Goal: Information Seeking & Learning: Learn about a topic

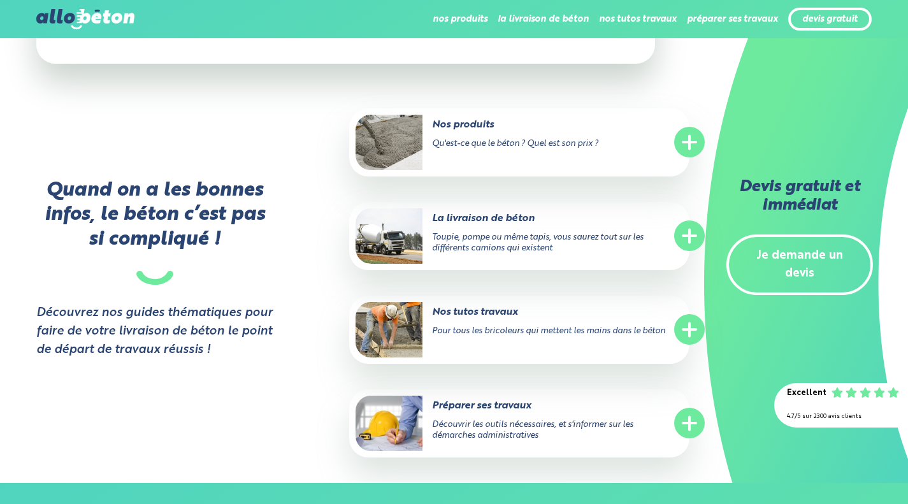
scroll to position [2362, 0]
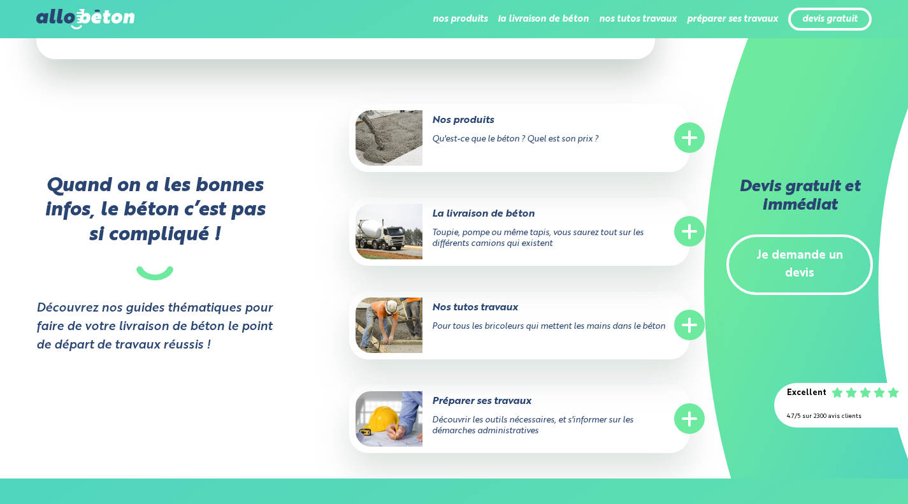
click at [686, 136] on circle at bounding box center [689, 137] width 31 height 31
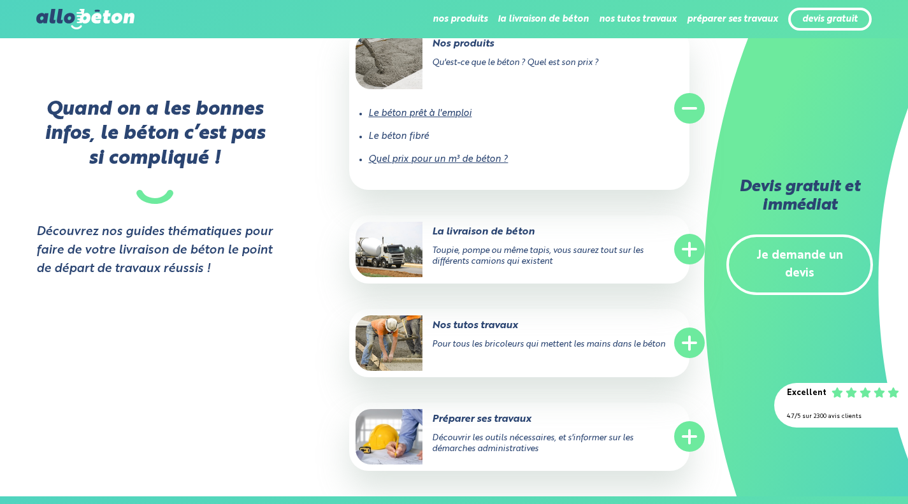
scroll to position [2440, 0]
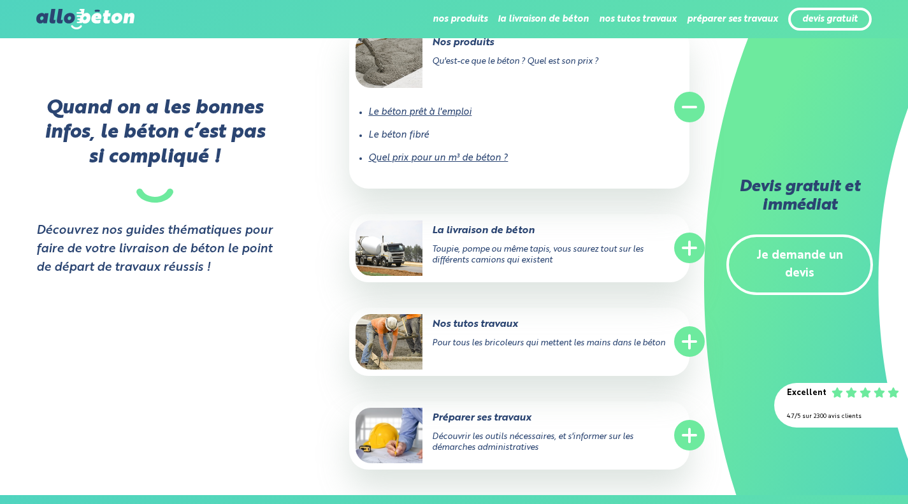
click at [683, 257] on circle at bounding box center [689, 248] width 31 height 31
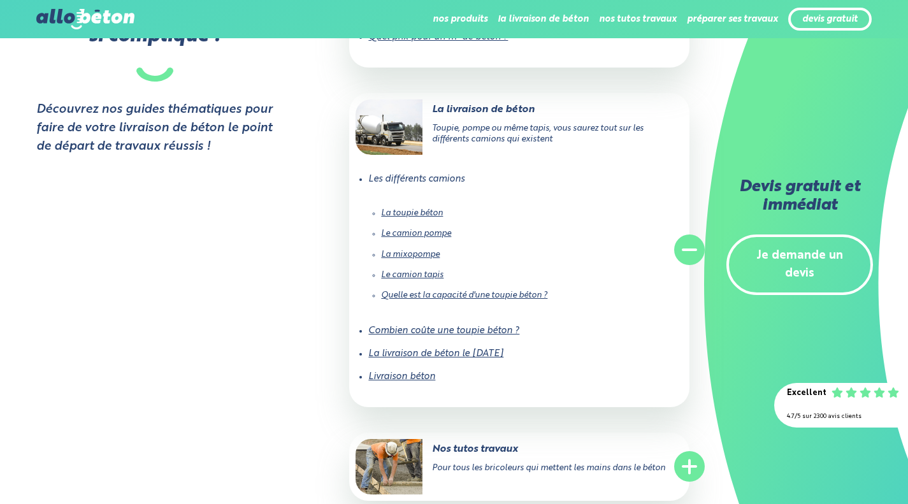
scroll to position [2562, 0]
click at [477, 329] on link "Combien coûte une toupie béton ?" at bounding box center [443, 330] width 151 height 9
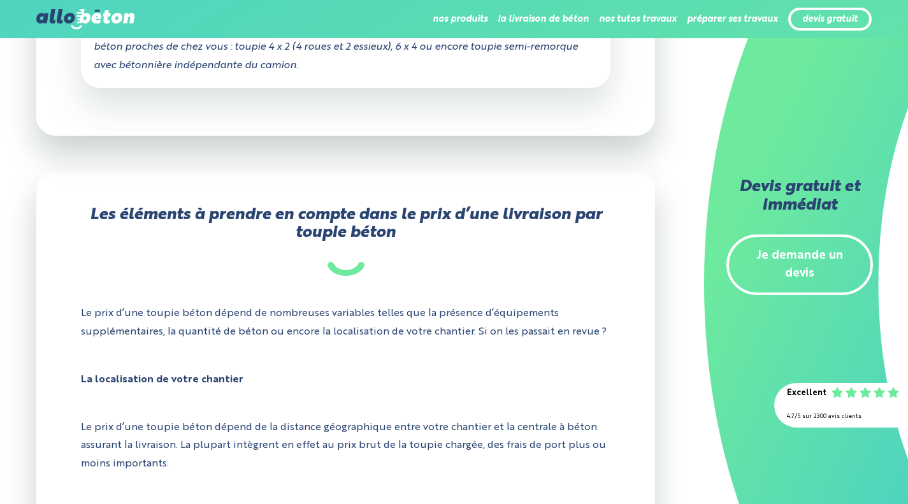
scroll to position [1076, 0]
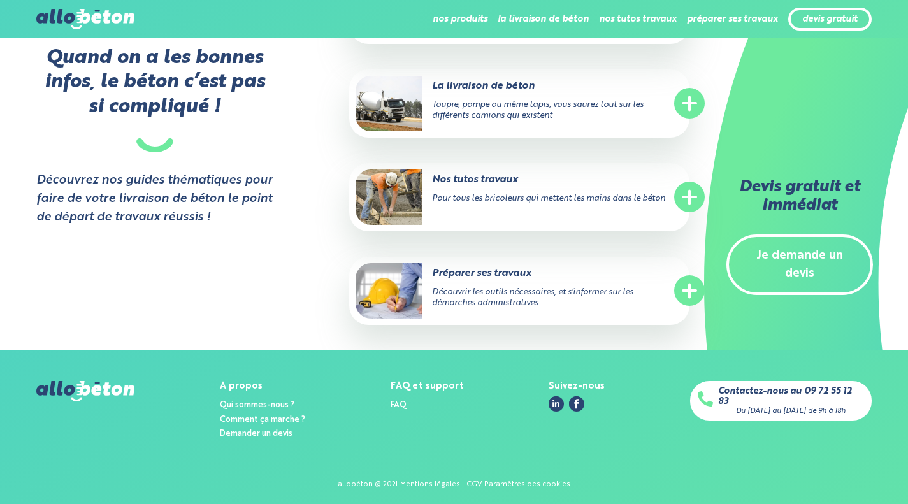
click at [694, 101] on circle at bounding box center [689, 103] width 31 height 31
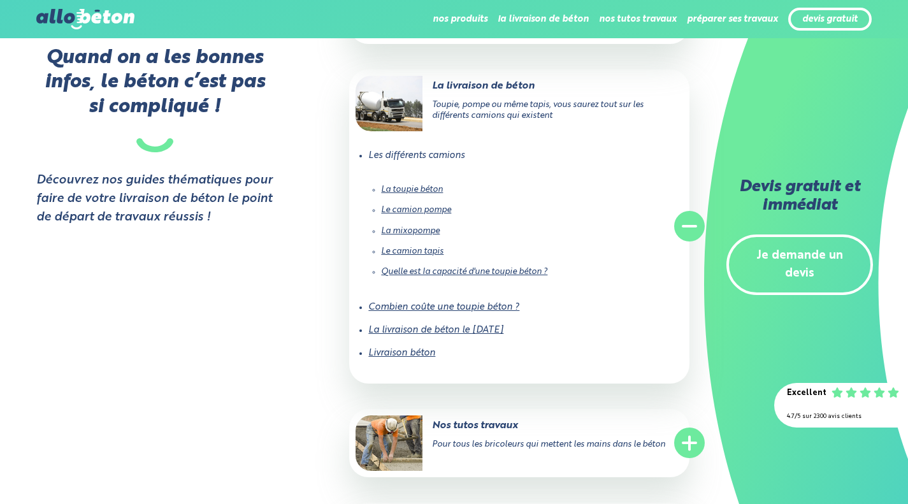
click at [408, 348] on link "Livraison béton" at bounding box center [401, 352] width 67 height 9
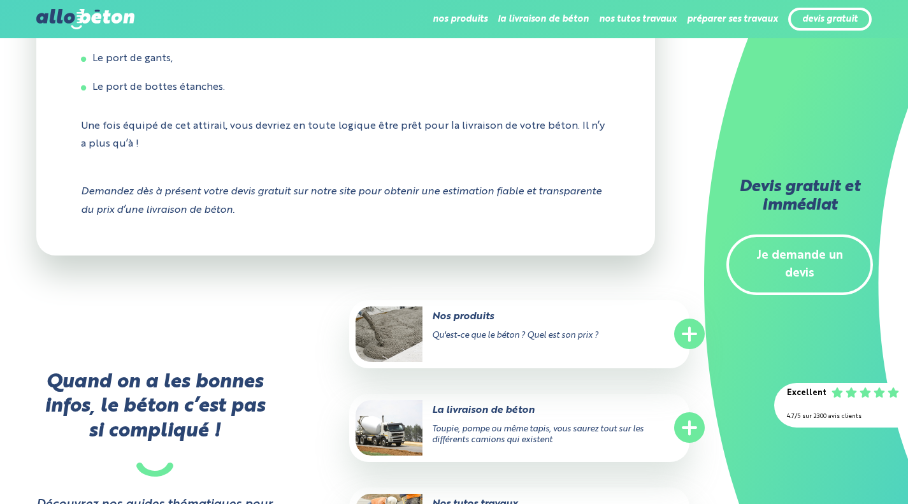
scroll to position [5144, 0]
click at [686, 348] on circle at bounding box center [689, 333] width 31 height 31
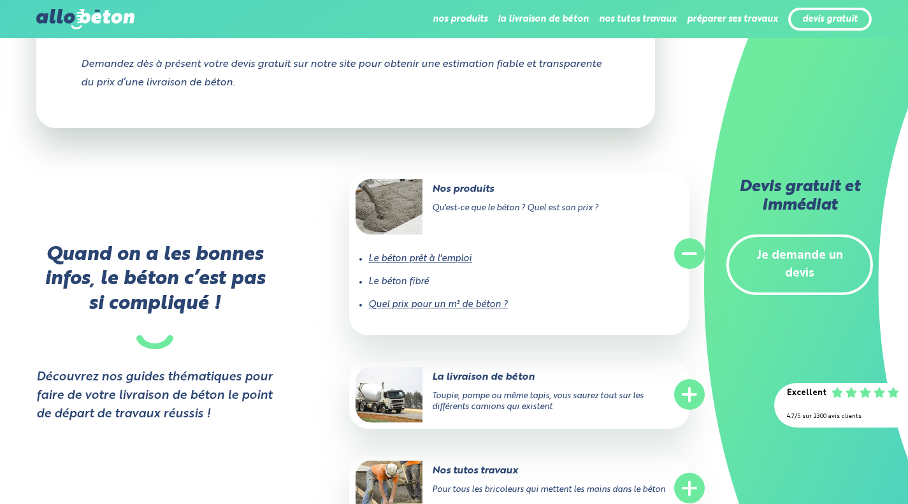
scroll to position [5278, 0]
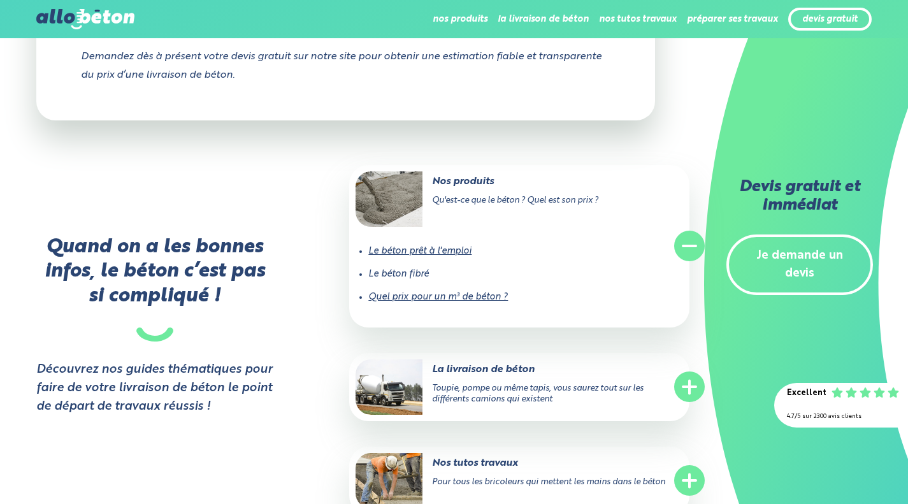
click at [463, 301] on link "Quel prix pour un m³ de béton ?" at bounding box center [438, 296] width 140 height 9
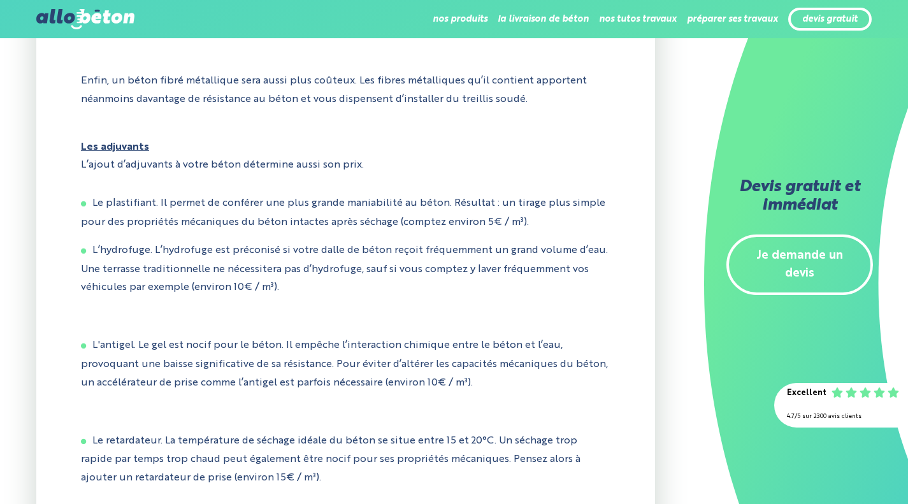
scroll to position [769, 0]
